Goal: Task Accomplishment & Management: Use online tool/utility

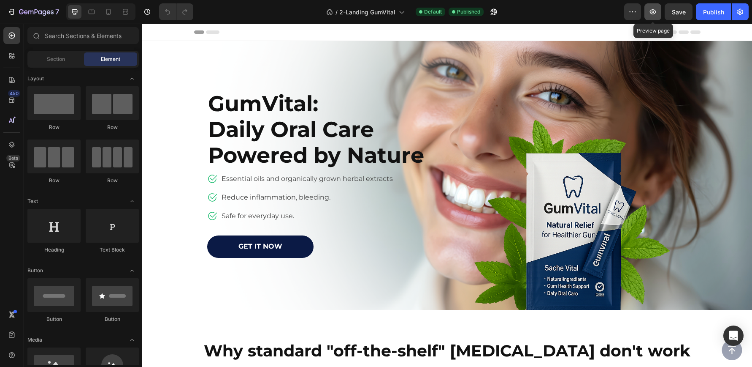
click at [649, 10] on icon "button" at bounding box center [653, 12] width 8 height 8
click at [33, 11] on icon "button" at bounding box center [36, 12] width 35 height 7
click at [43, 11] on icon "button" at bounding box center [45, 12] width 4 height 5
click at [163, 30] on span "Header" at bounding box center [167, 32] width 19 height 8
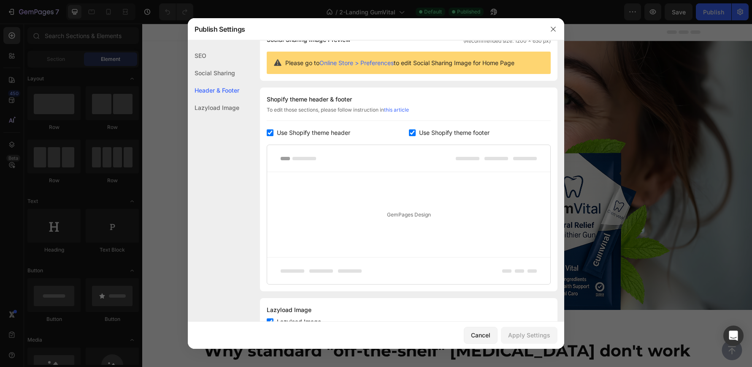
scroll to position [108, 0]
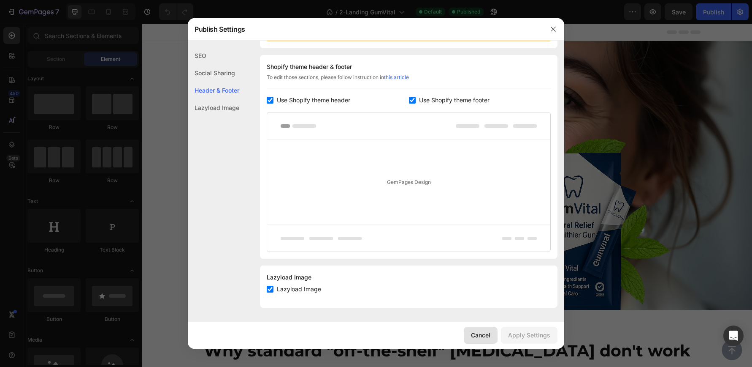
click at [479, 336] on div "Cancel" at bounding box center [480, 334] width 19 height 9
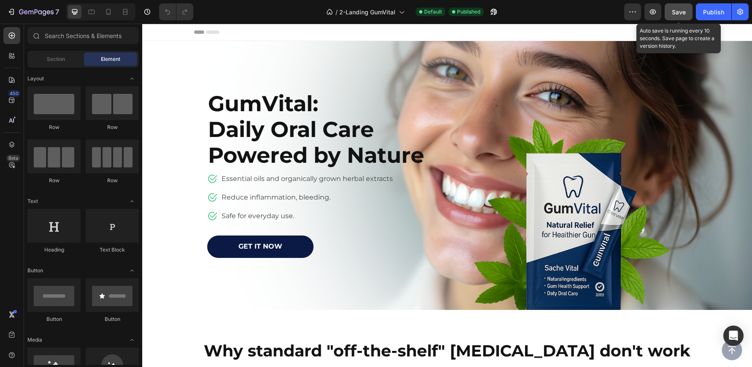
click at [678, 16] on div "Save" at bounding box center [679, 12] width 14 height 9
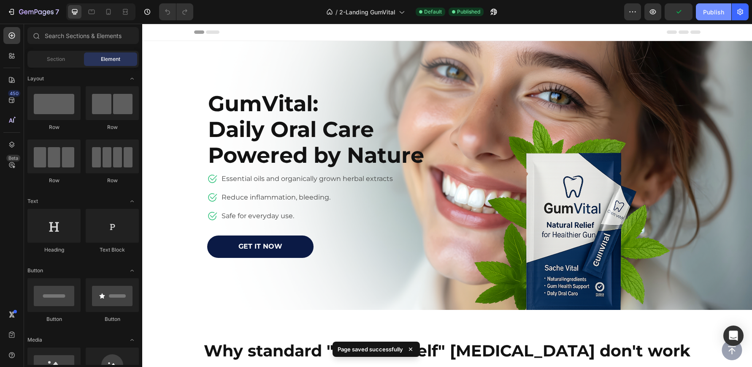
click at [709, 13] on div "Publish" at bounding box center [713, 12] width 21 height 9
click at [653, 13] on icon "button" at bounding box center [653, 12] width 8 height 8
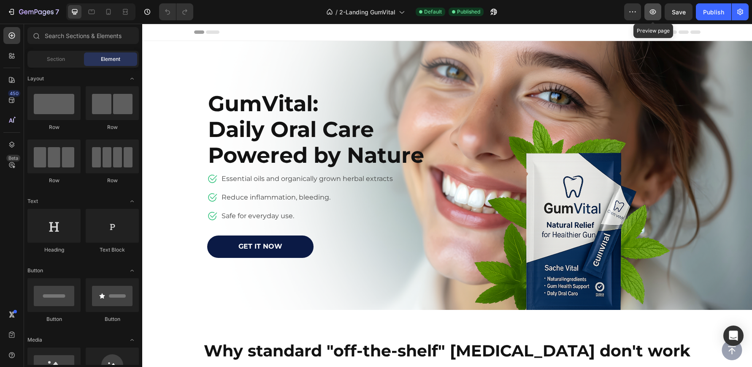
click at [652, 14] on icon "button" at bounding box center [653, 12] width 8 height 8
click at [14, 11] on icon "button" at bounding box center [13, 12] width 4 height 6
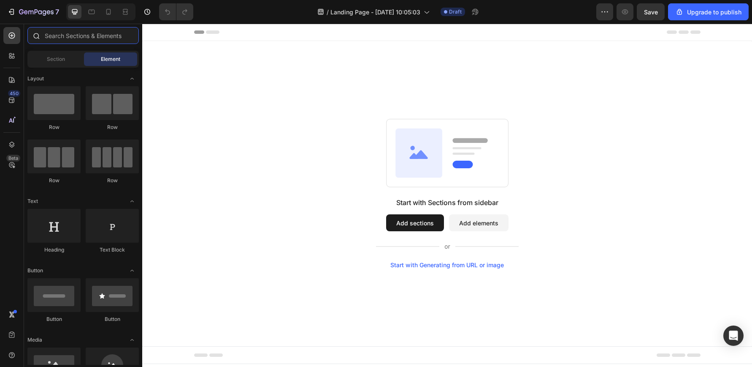
click at [74, 37] on input "text" at bounding box center [82, 35] width 111 height 17
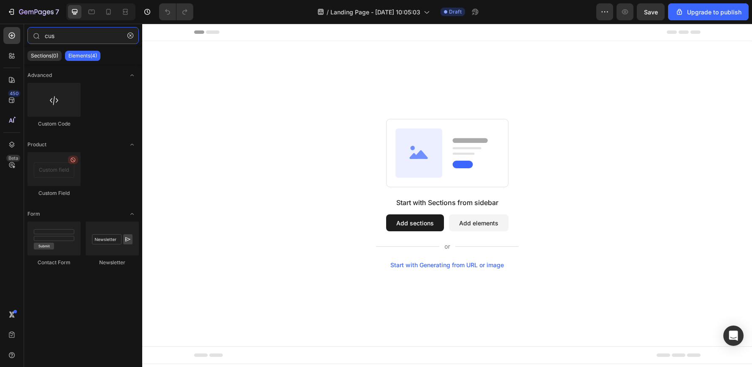
type input "cus"
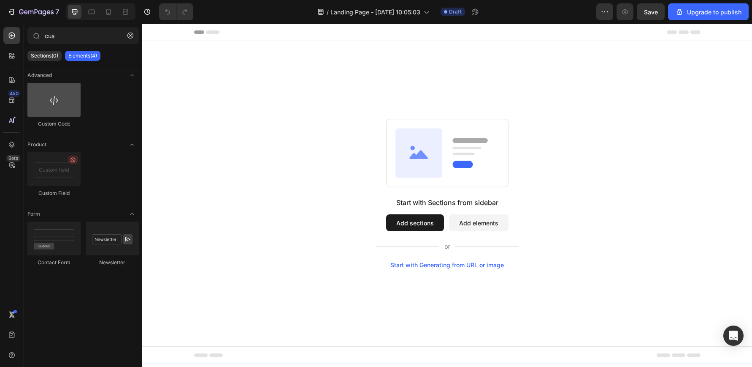
click at [57, 102] on div at bounding box center [53, 100] width 53 height 34
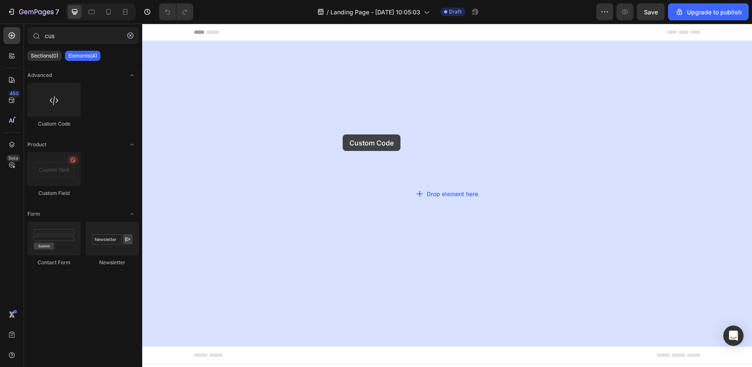
drag, startPoint x: 164, startPoint y: 108, endPoint x: 361, endPoint y: 139, distance: 199.6
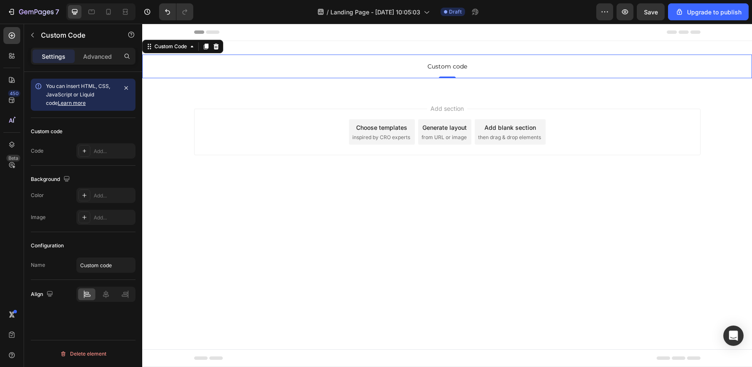
click at [436, 66] on span "Custom code" at bounding box center [447, 66] width 610 height 10
click at [419, 67] on span "Custom code" at bounding box center [447, 66] width 610 height 10
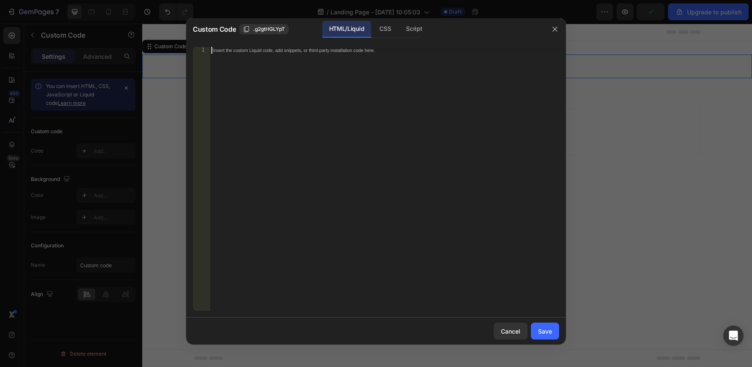
click at [350, 82] on div "Insert the custom Liquid code, add snippets, or third-party installation code h…" at bounding box center [385, 185] width 350 height 277
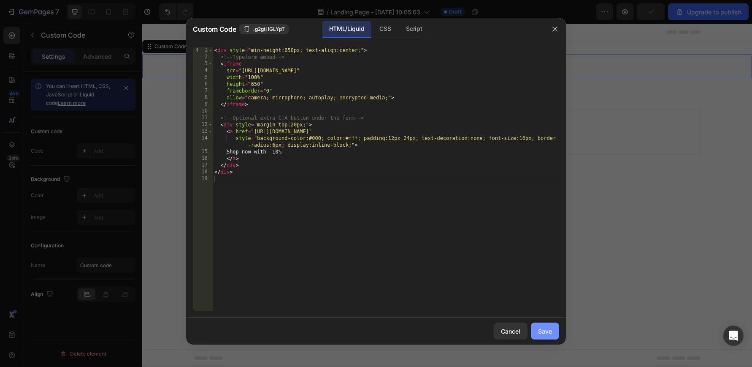
click at [551, 330] on div "Save" at bounding box center [545, 330] width 14 height 9
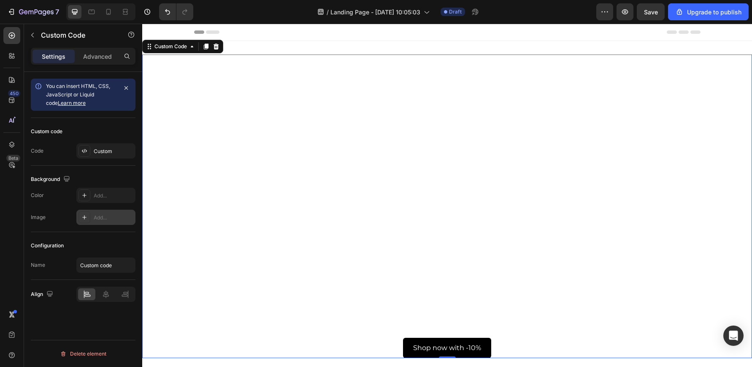
click at [84, 217] on icon at bounding box center [84, 217] width 4 height 4
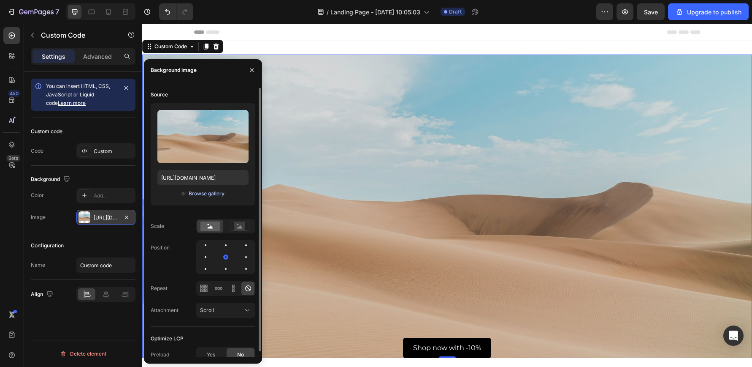
click at [198, 194] on div "Browse gallery" at bounding box center [207, 194] width 36 height 8
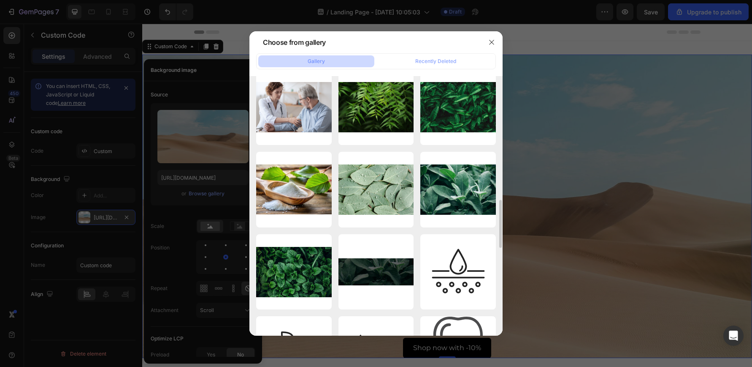
scroll to position [668, 0]
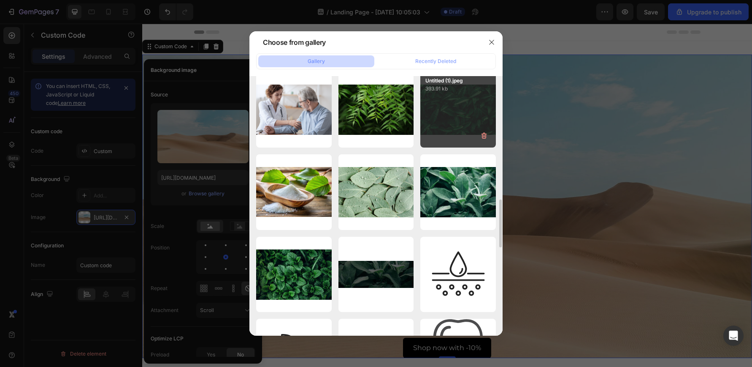
click at [459, 112] on div "Untitled (1).jpeg 393.91 kb" at bounding box center [459, 110] width 76 height 76
type input "https://cdn.shopify.com/s/files/1/0951/0843/2202/files/gempages_577695333857886…"
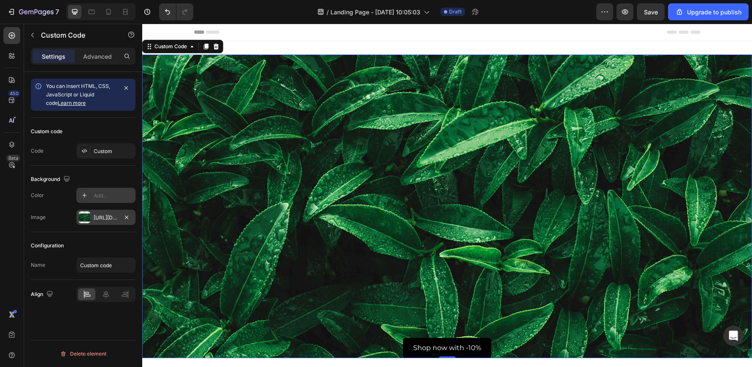
click at [84, 195] on icon at bounding box center [84, 195] width 4 height 4
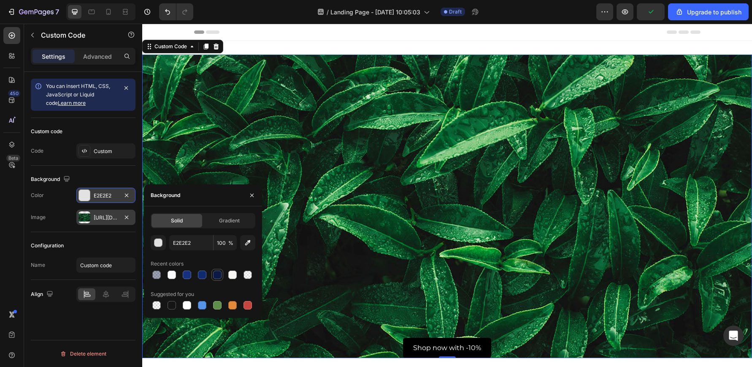
click at [215, 276] on div at bounding box center [217, 274] width 8 height 8
type input "0B1A45"
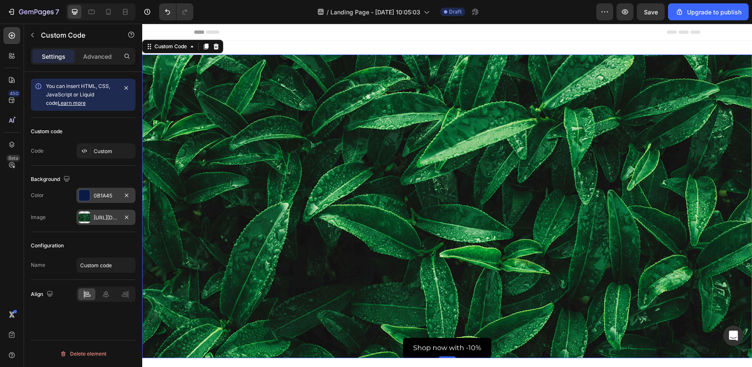
click at [71, 321] on div "You can insert HTML, CSS, JavaScript or Liquid code Learn more Custom code Code…" at bounding box center [83, 231] width 118 height 319
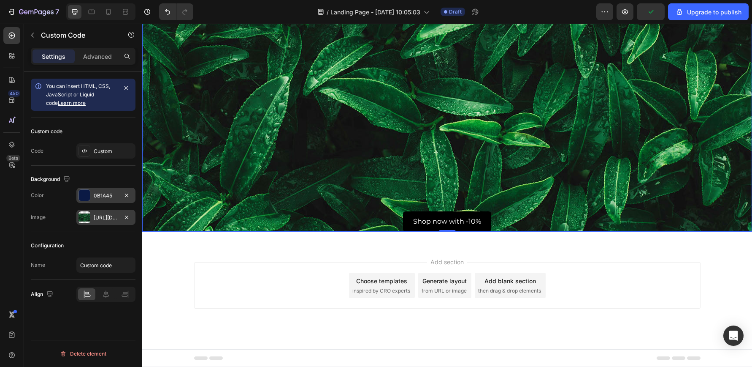
scroll to position [0, 0]
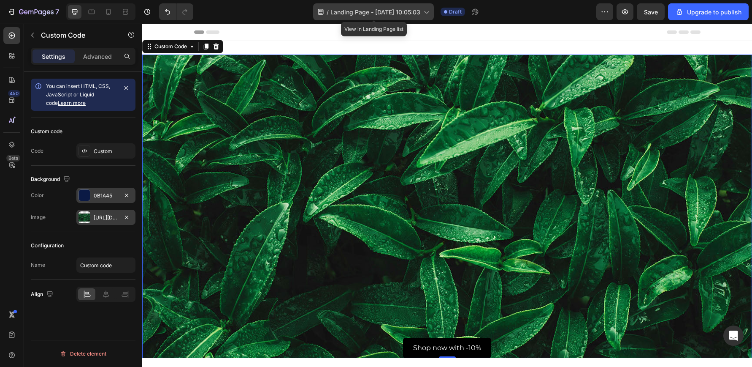
click at [429, 11] on icon at bounding box center [426, 12] width 8 height 8
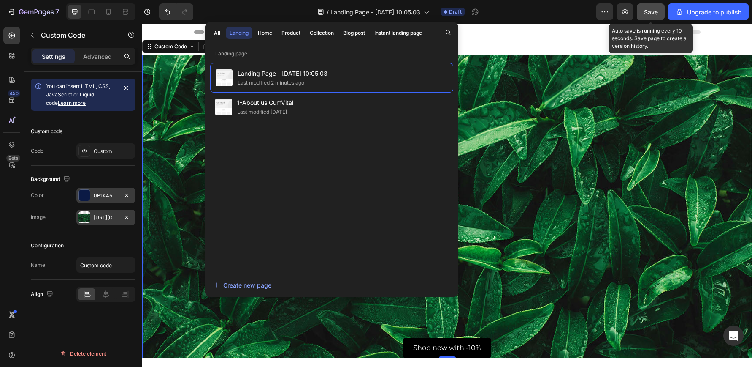
click at [648, 10] on span "Save" at bounding box center [651, 11] width 14 height 7
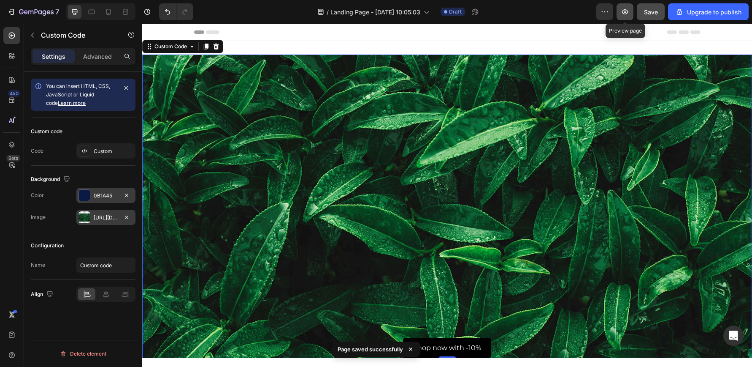
click at [627, 13] on icon "button" at bounding box center [625, 12] width 8 height 8
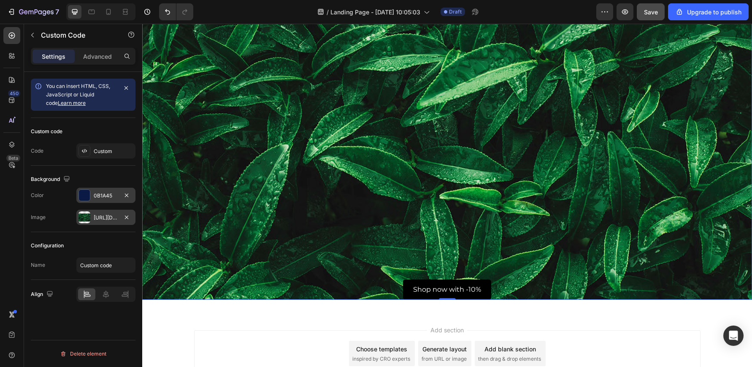
scroll to position [59, 0]
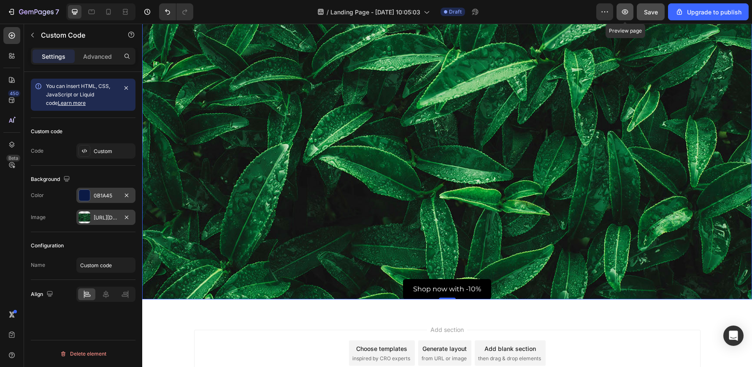
click at [625, 5] on button "button" at bounding box center [625, 11] width 17 height 17
click at [110, 156] on div "Custom" at bounding box center [105, 150] width 59 height 15
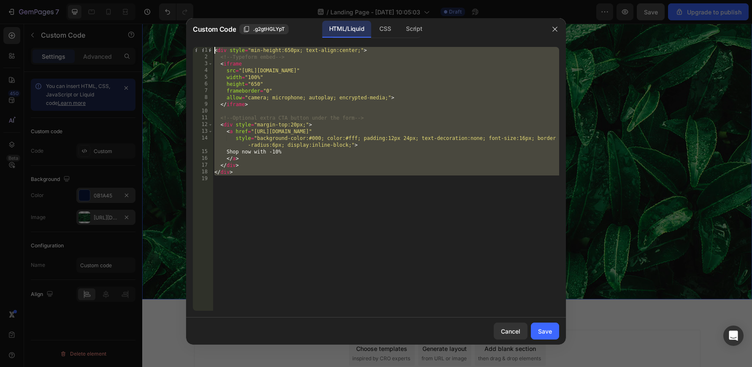
drag, startPoint x: 244, startPoint y: 184, endPoint x: 205, endPoint y: 47, distance: 142.3
click at [205, 47] on div "1 2 3 4 5 6 7 8 9 10 11 12 13 14 15 16 17 18 19 < div style = "min-height:650px…" at bounding box center [376, 178] width 367 height 263
type textarea "<div style="min-height:650px; text-align:center;"> <!-- Typeform embed -->"
paste textarea
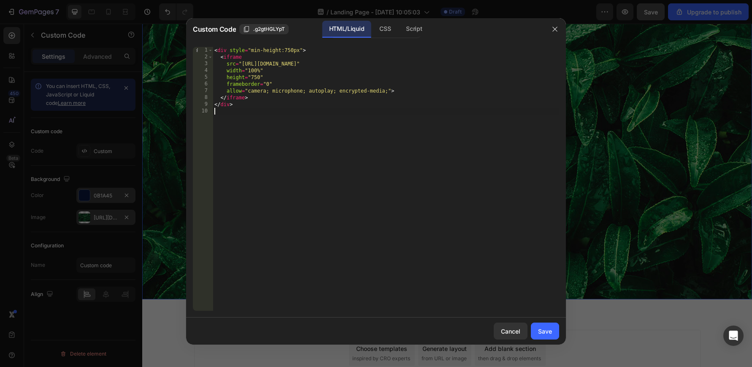
type textarea "</div>"
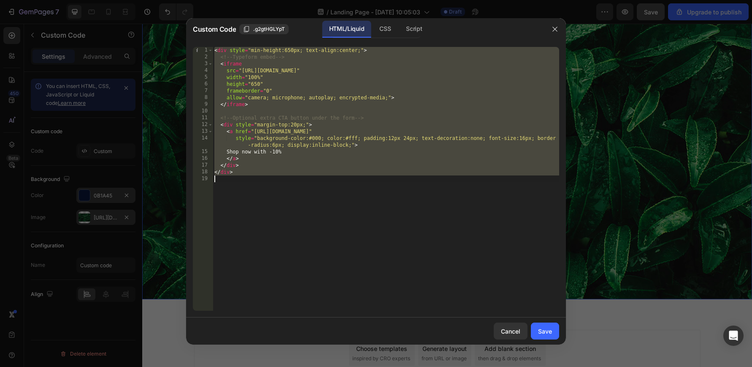
paste textarea
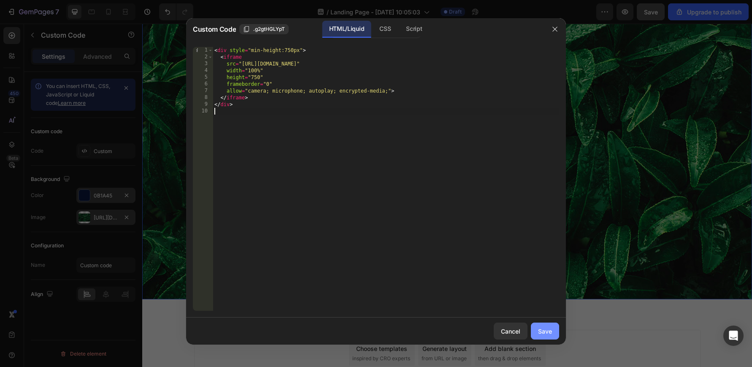
click at [540, 334] on div "Save" at bounding box center [545, 330] width 14 height 9
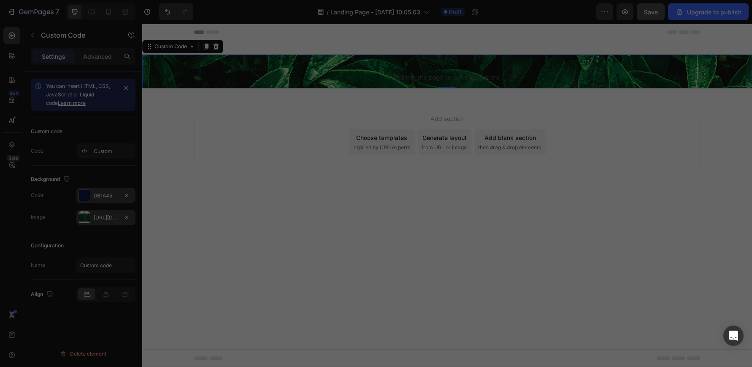
scroll to position [0, 0]
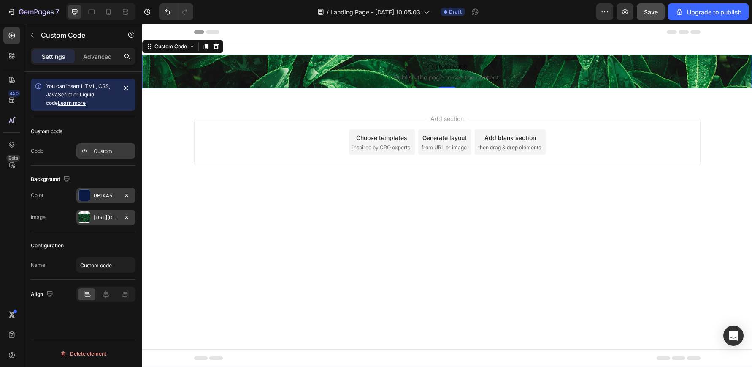
click at [102, 157] on div "Custom" at bounding box center [105, 150] width 59 height 15
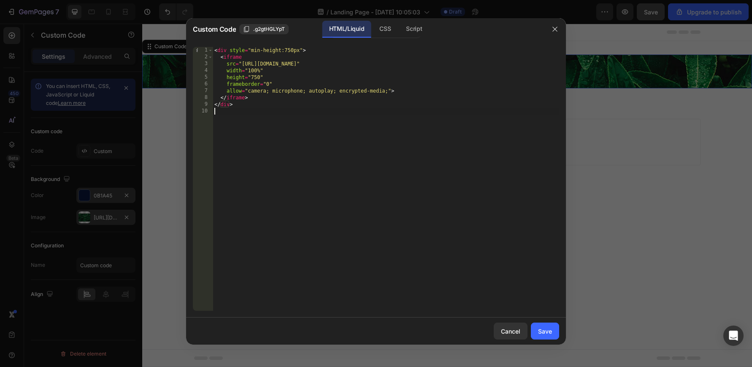
click at [287, 181] on div "< div style = "min-height:750px" > < iframe src = "https://form.typeform.com/to…" at bounding box center [386, 185] width 347 height 277
type textarea "</div>"
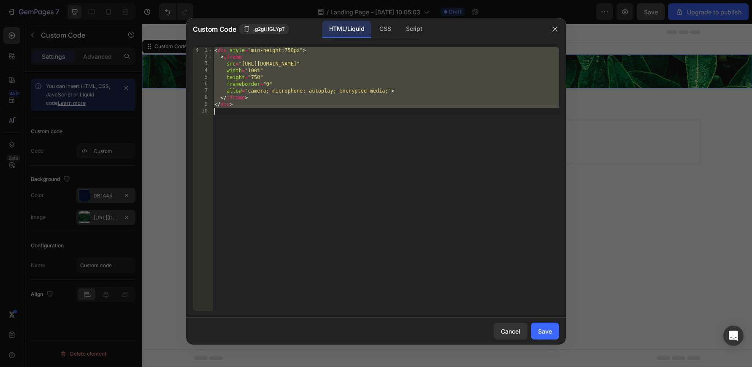
paste textarea
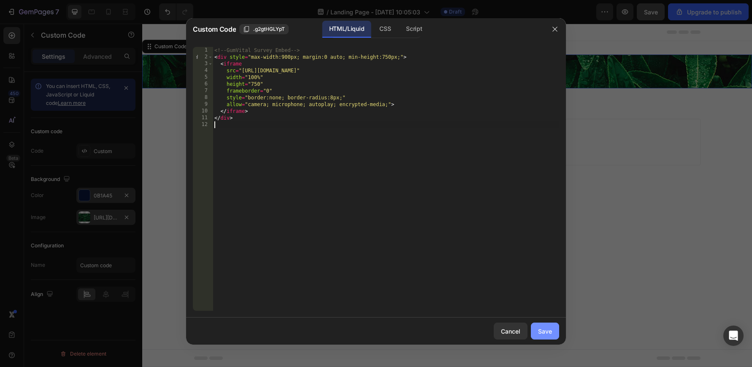
click at [544, 332] on div "Save" at bounding box center [545, 330] width 14 height 9
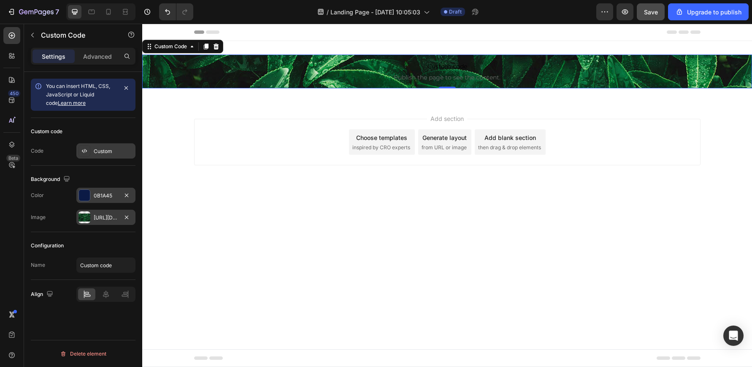
click at [101, 150] on div "Custom" at bounding box center [114, 151] width 40 height 8
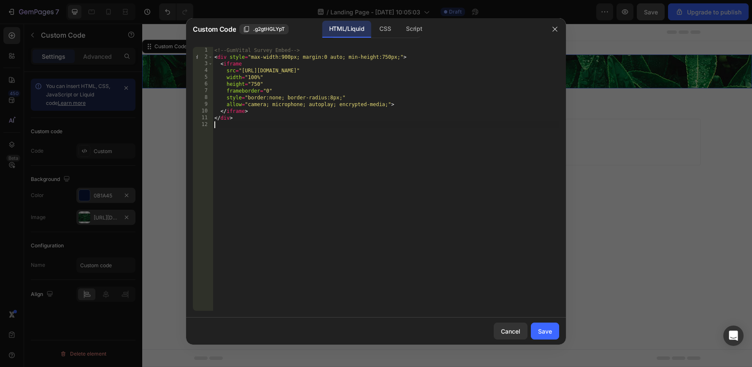
click at [266, 167] on div "<!-- GumVital Survey Embed --> < div style = "max-width:900px; margin:0 auto; m…" at bounding box center [386, 185] width 347 height 277
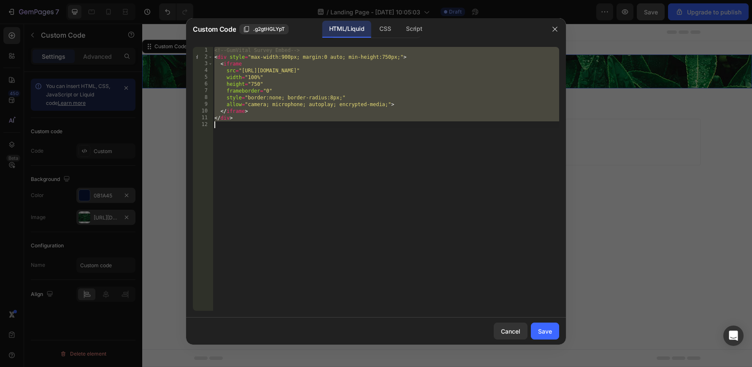
type textarea "</div>"
paste textarea
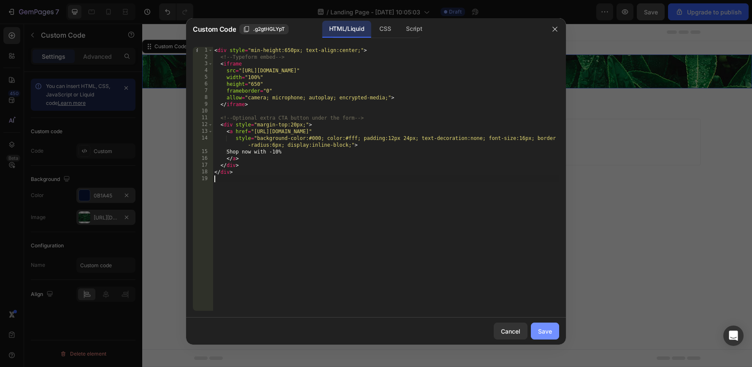
click at [553, 334] on button "Save" at bounding box center [545, 330] width 28 height 17
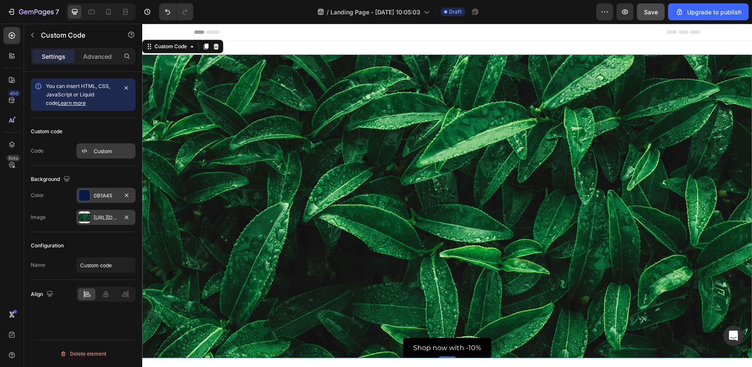
click at [97, 152] on div "Custom" at bounding box center [114, 151] width 40 height 8
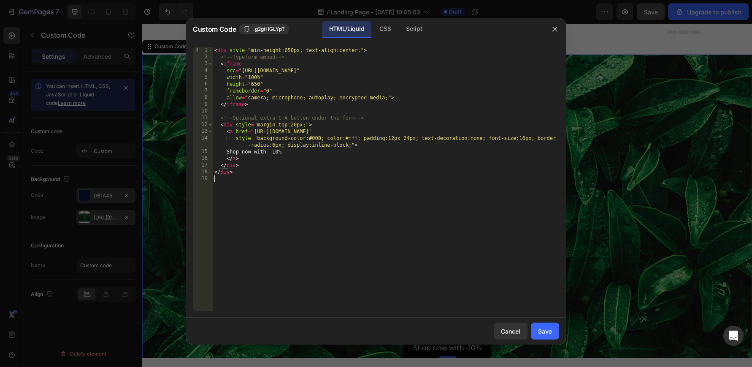
click at [262, 181] on div "< div style = "min-height:650px; text-align:center;" > <!-- Typeform embed --> …" at bounding box center [386, 185] width 347 height 277
type textarea "</div>"
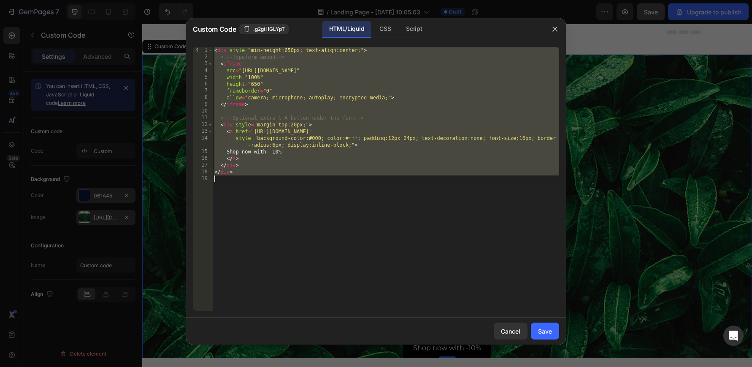
paste textarea
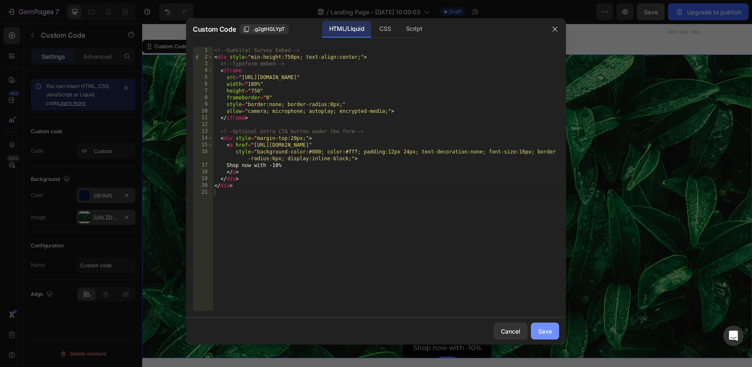
click at [546, 331] on div "Save" at bounding box center [545, 330] width 14 height 9
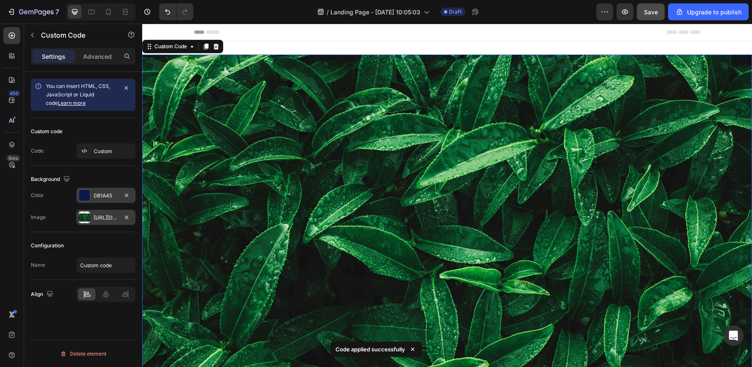
scroll to position [3, 0]
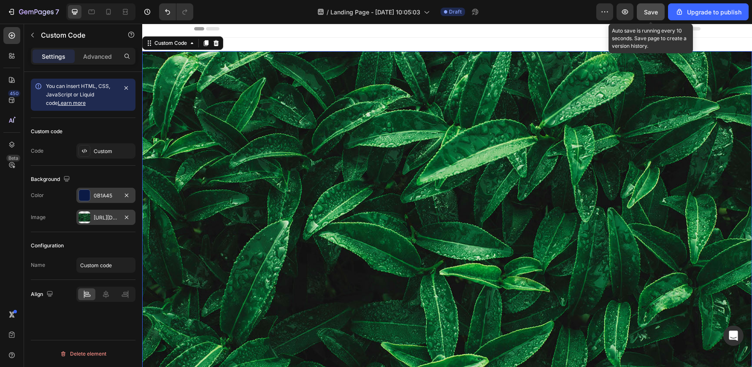
click at [653, 13] on span "Save" at bounding box center [651, 11] width 14 height 7
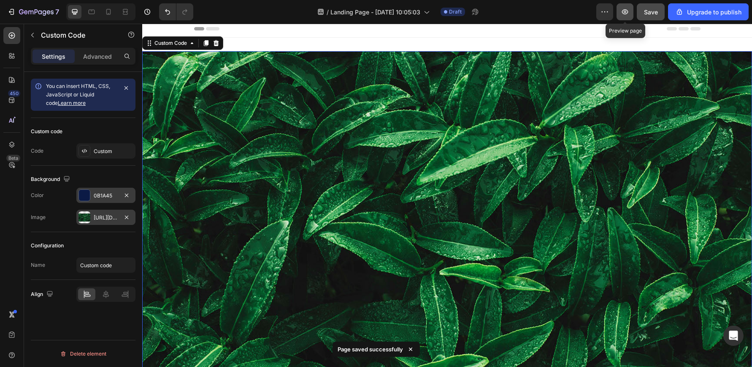
click at [629, 13] on icon "button" at bounding box center [625, 12] width 8 height 8
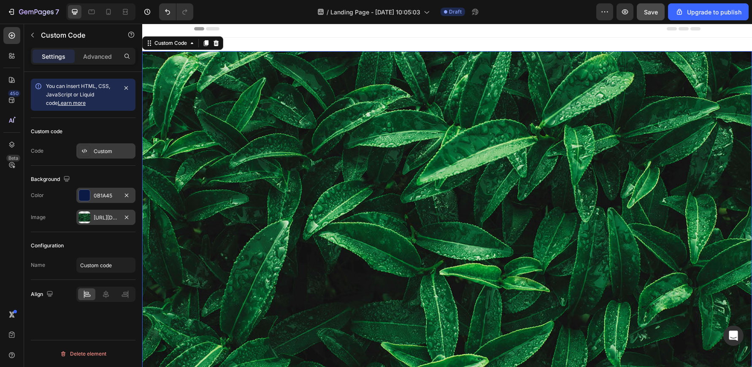
click at [105, 143] on div "Custom" at bounding box center [105, 150] width 59 height 15
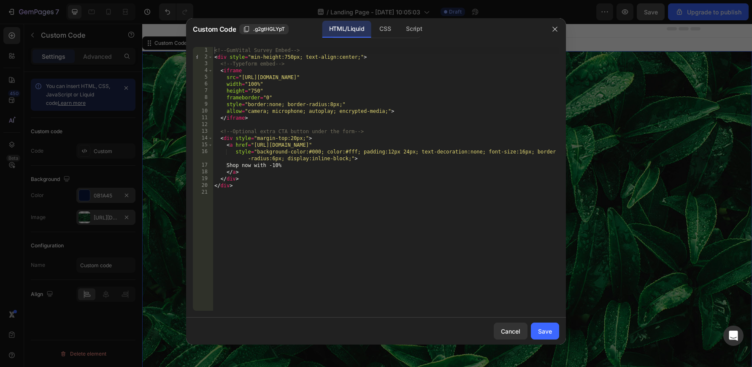
click at [249, 189] on div "<!-- GumVital Survey Embed --> < div style = "min-height:750px; text-align:cent…" at bounding box center [386, 185] width 347 height 277
type textarea "</div>"
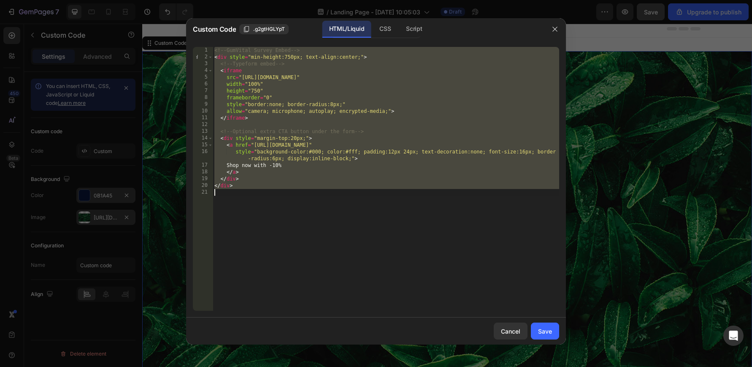
paste textarea
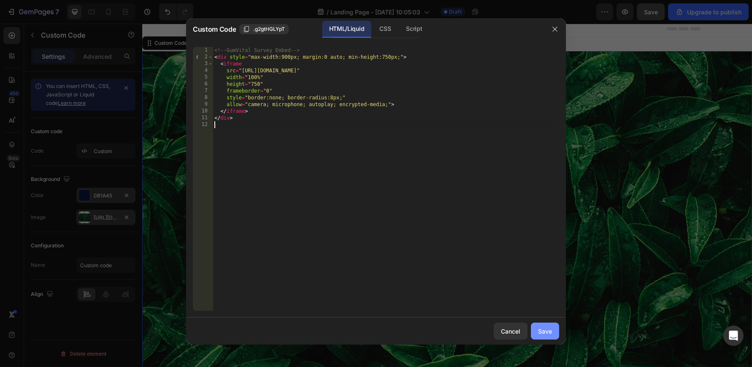
click at [546, 328] on div "Save" at bounding box center [545, 330] width 14 height 9
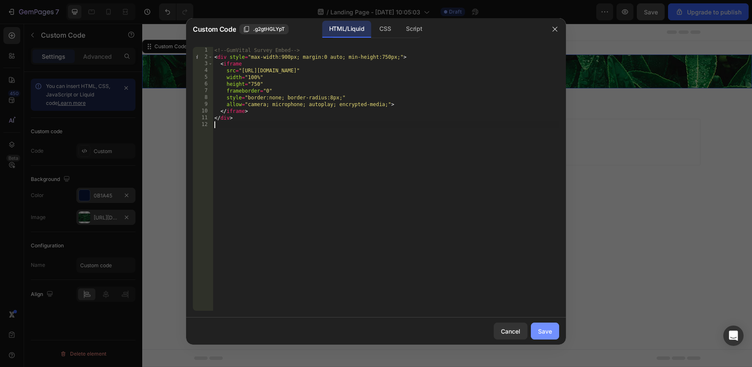
scroll to position [0, 0]
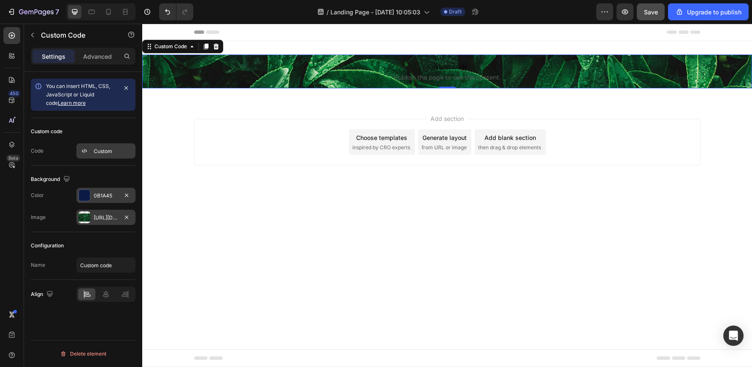
click at [107, 150] on div "Custom" at bounding box center [114, 151] width 40 height 8
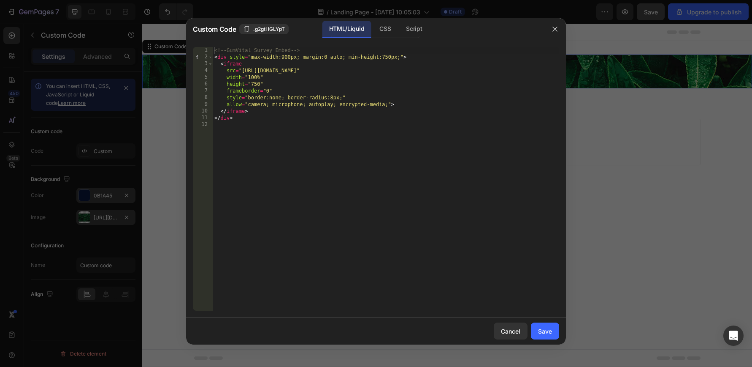
click at [307, 142] on div "<!-- GumVital Survey Embed --> < div style = "max-width:900px; margin:0 auto; m…" at bounding box center [386, 185] width 347 height 277
type textarea "</div>"
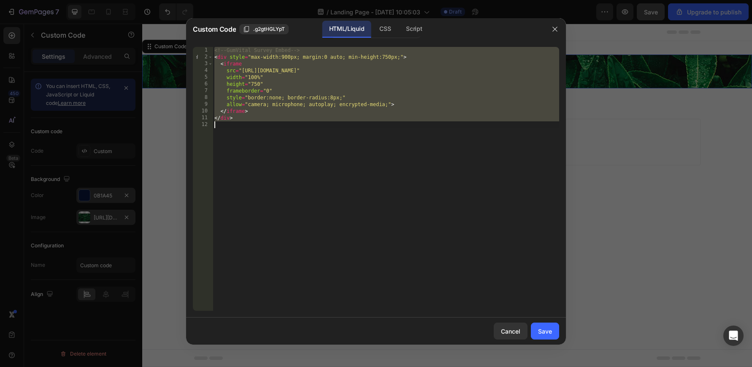
paste textarea
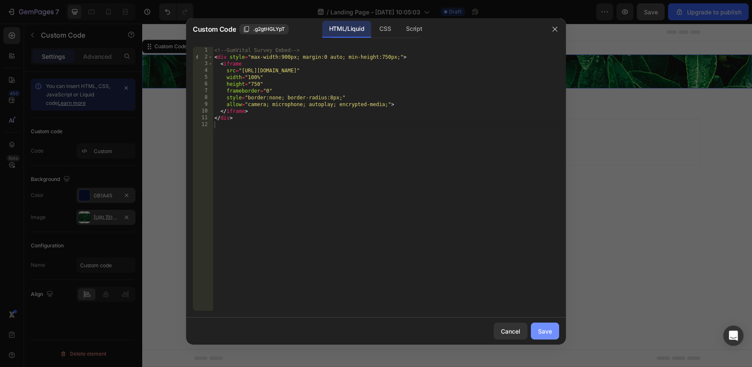
click at [549, 333] on div "Save" at bounding box center [545, 330] width 14 height 9
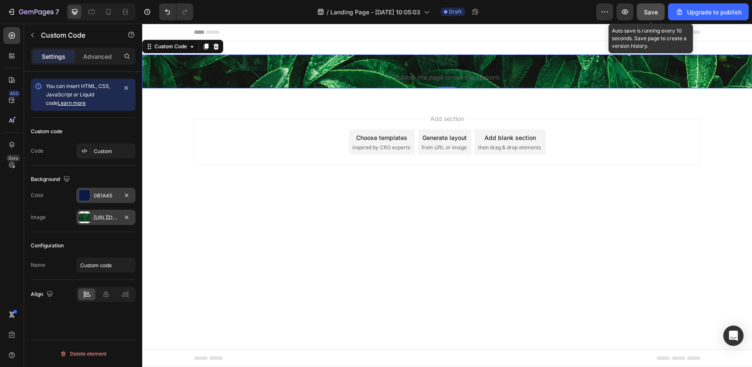
click at [653, 14] on span "Save" at bounding box center [651, 11] width 14 height 7
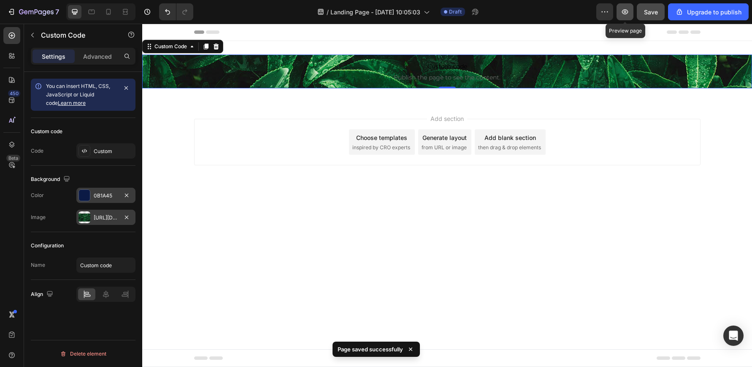
click at [625, 15] on icon "button" at bounding box center [625, 12] width 8 height 8
click at [624, 13] on icon "button" at bounding box center [625, 12] width 8 height 8
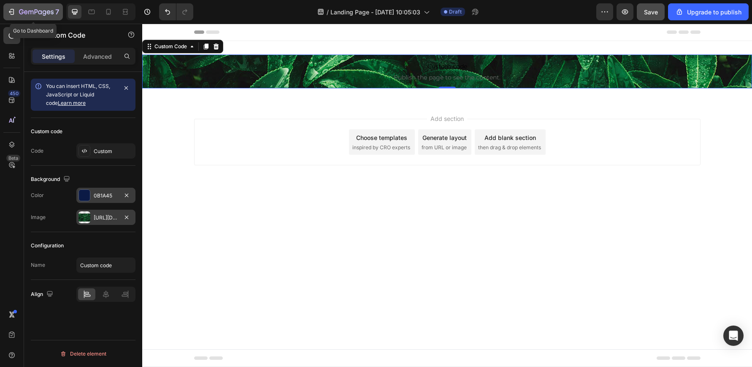
click at [20, 14] on icon "button" at bounding box center [36, 12] width 35 height 7
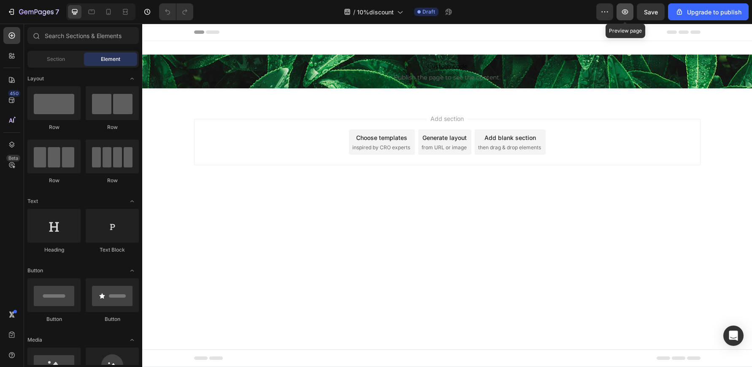
click at [627, 11] on icon "button" at bounding box center [625, 11] width 6 height 5
click at [624, 15] on icon "button" at bounding box center [625, 12] width 8 height 8
click at [38, 14] on icon "button" at bounding box center [36, 12] width 35 height 7
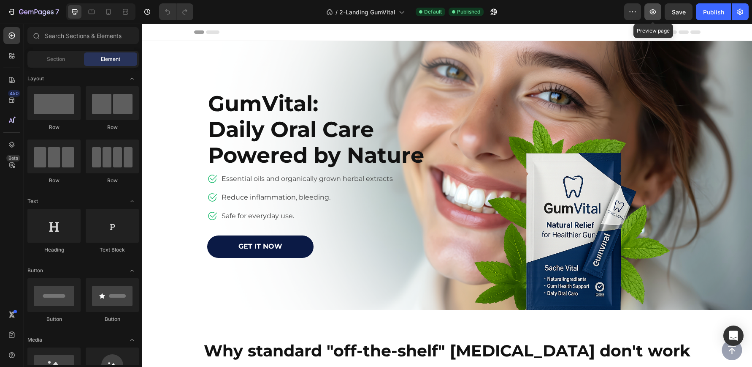
click at [654, 14] on icon "button" at bounding box center [653, 11] width 6 height 5
click at [26, 14] on icon "button" at bounding box center [26, 12] width 4 height 4
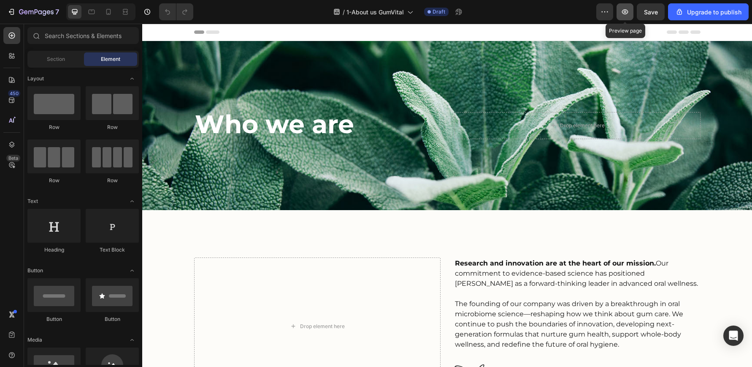
click at [624, 15] on icon "button" at bounding box center [625, 12] width 8 height 8
click at [45, 9] on icon "button" at bounding box center [36, 12] width 35 height 7
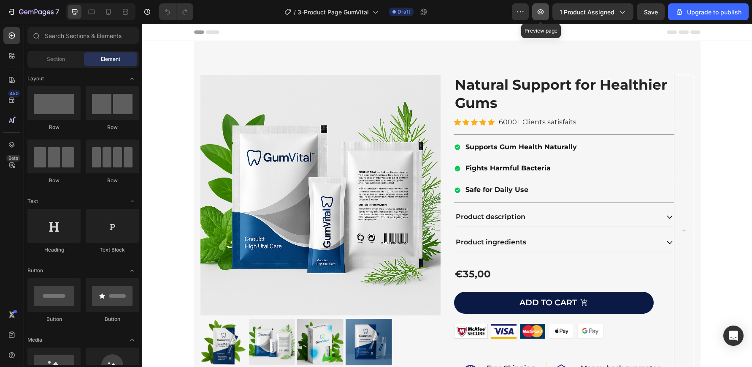
click at [542, 13] on icon "button" at bounding box center [541, 12] width 8 height 8
click at [29, 12] on icon "button" at bounding box center [30, 13] width 5 height 4
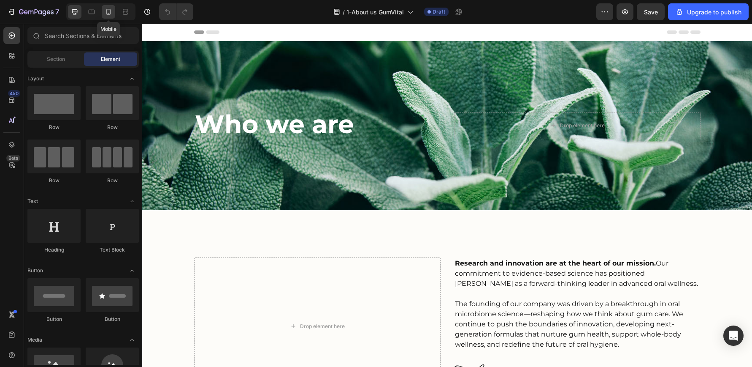
click at [107, 12] on icon at bounding box center [108, 12] width 8 height 8
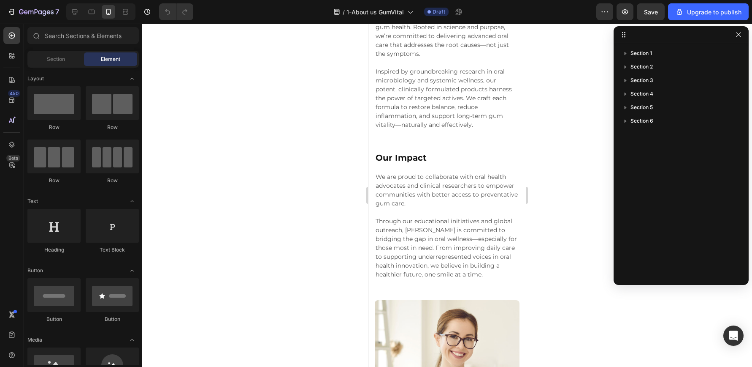
scroll to position [980, 0]
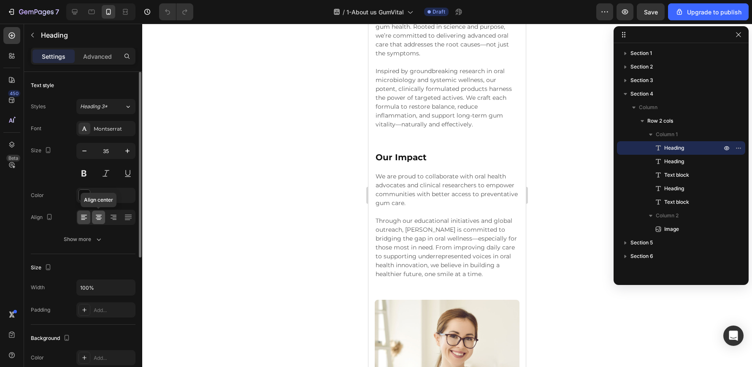
click at [99, 216] on icon at bounding box center [99, 216] width 4 height 1
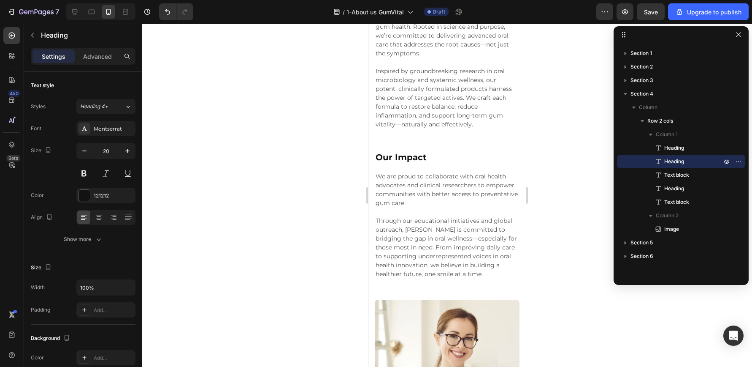
click at [100, 220] on icon at bounding box center [99, 217] width 8 height 8
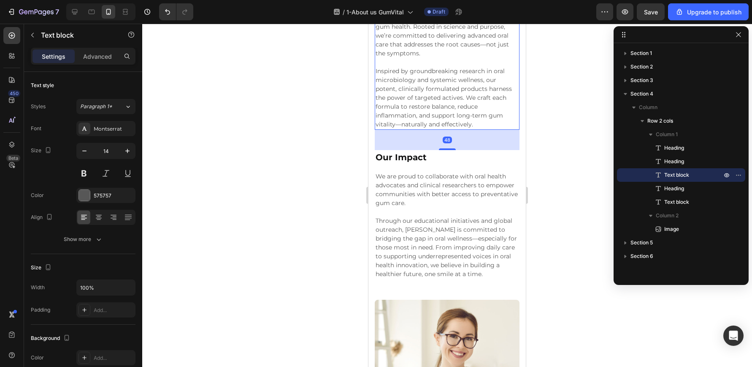
click at [442, 58] on p "At Gum Vital, our mission is to revolutionize gum health. Rooted in science and…" at bounding box center [447, 36] width 143 height 44
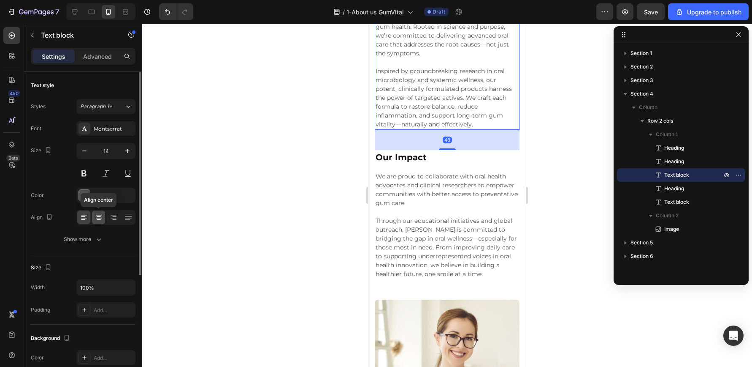
click at [99, 217] on icon at bounding box center [99, 217] width 6 height 1
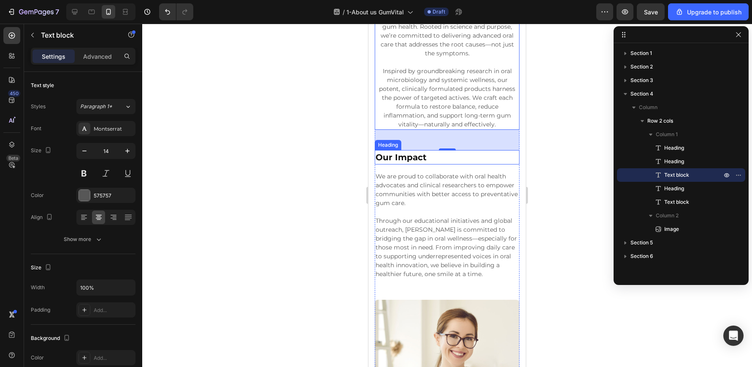
click at [410, 163] on p "Our Impact" at bounding box center [447, 157] width 143 height 13
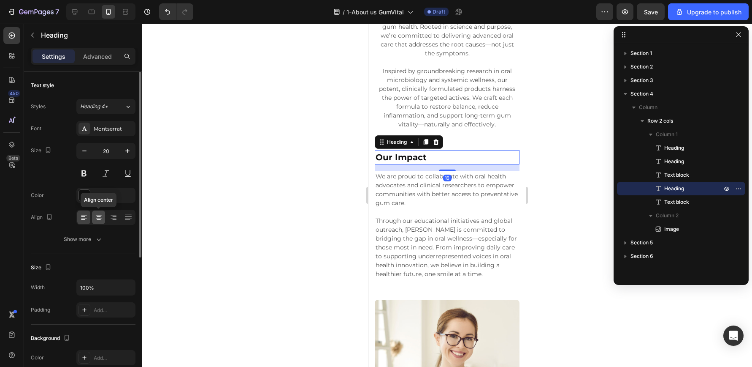
click at [103, 217] on div at bounding box center [98, 217] width 13 height 14
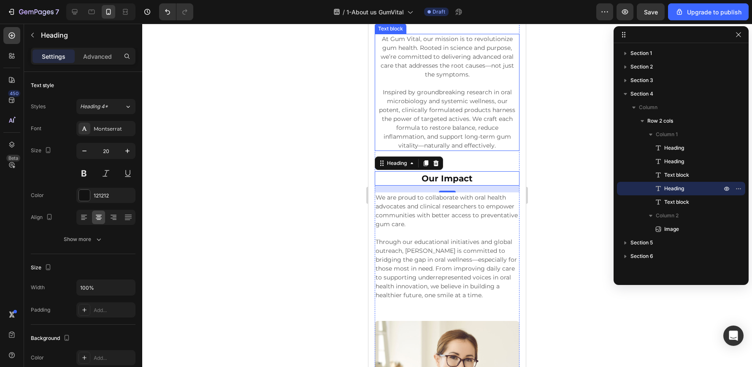
scroll to position [1129, 0]
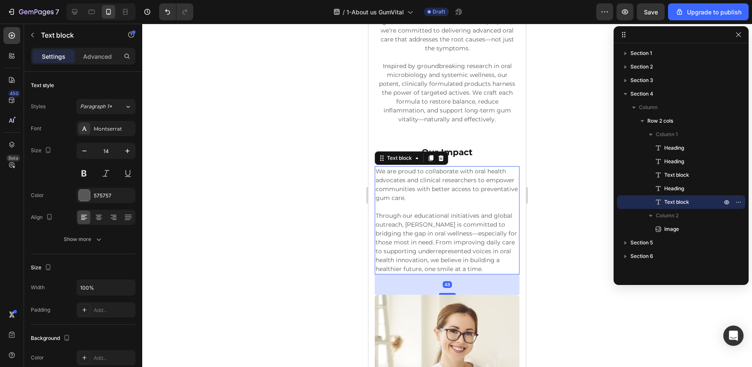
click at [440, 225] on p "Through our educational initiatives and global outreach, [PERSON_NAME] is commi…" at bounding box center [447, 242] width 143 height 62
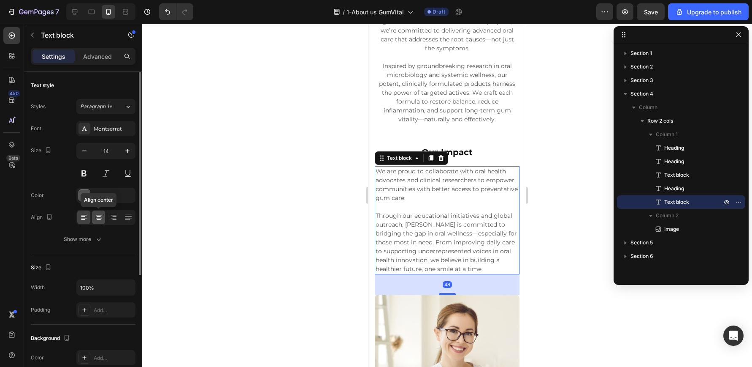
click at [100, 220] on icon at bounding box center [99, 217] width 8 height 8
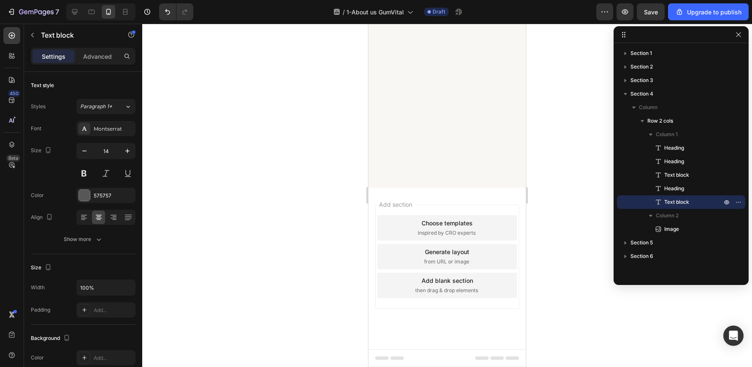
scroll to position [844, 0]
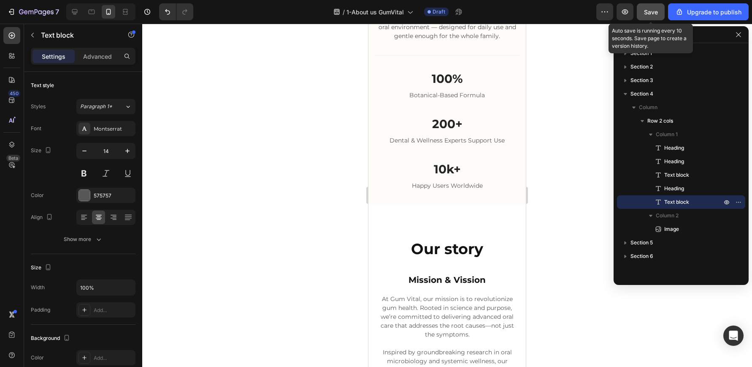
click at [654, 11] on span "Save" at bounding box center [651, 11] width 14 height 7
